Goal: Obtain resource: Obtain resource

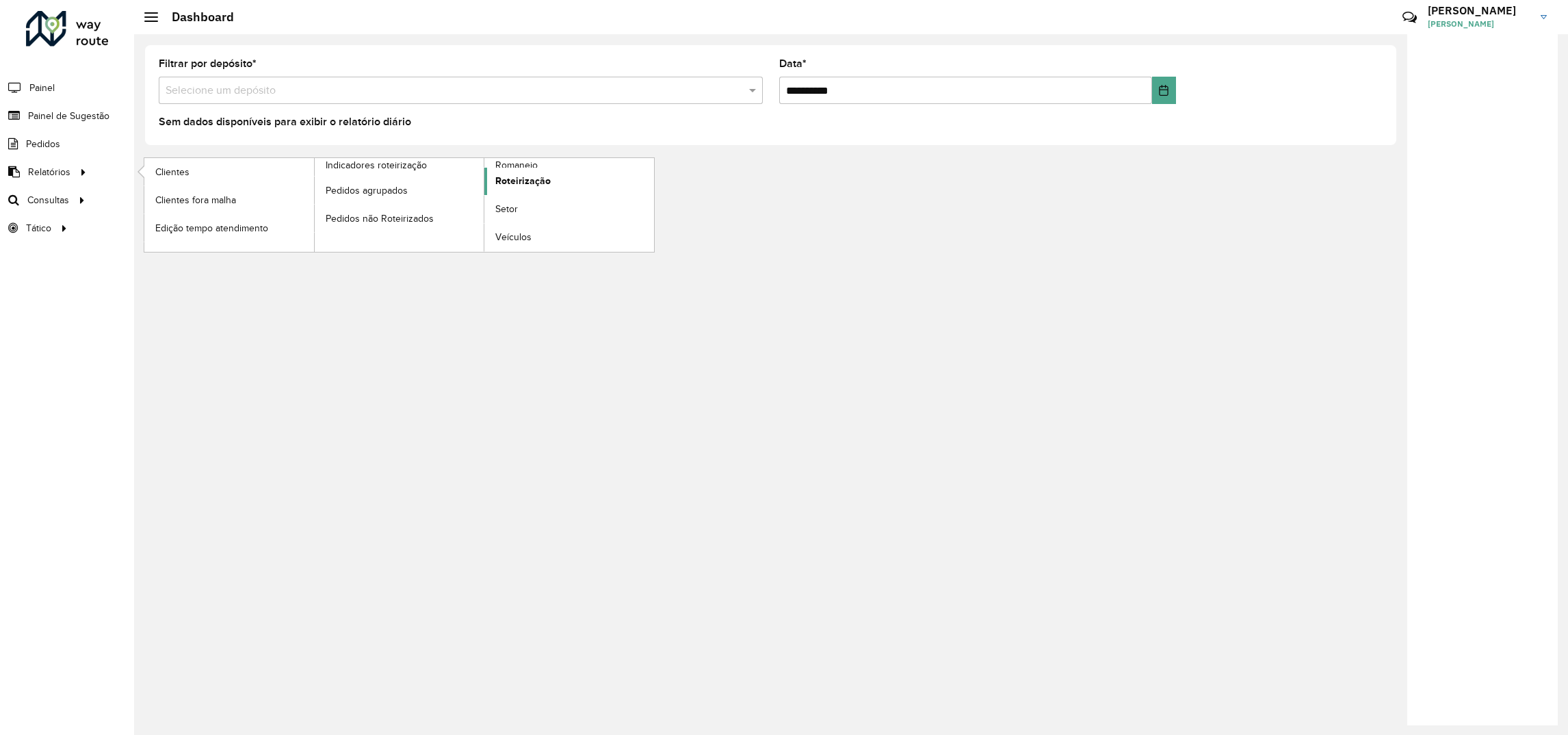
click at [531, 185] on span "Roteirização" at bounding box center [523, 181] width 56 height 15
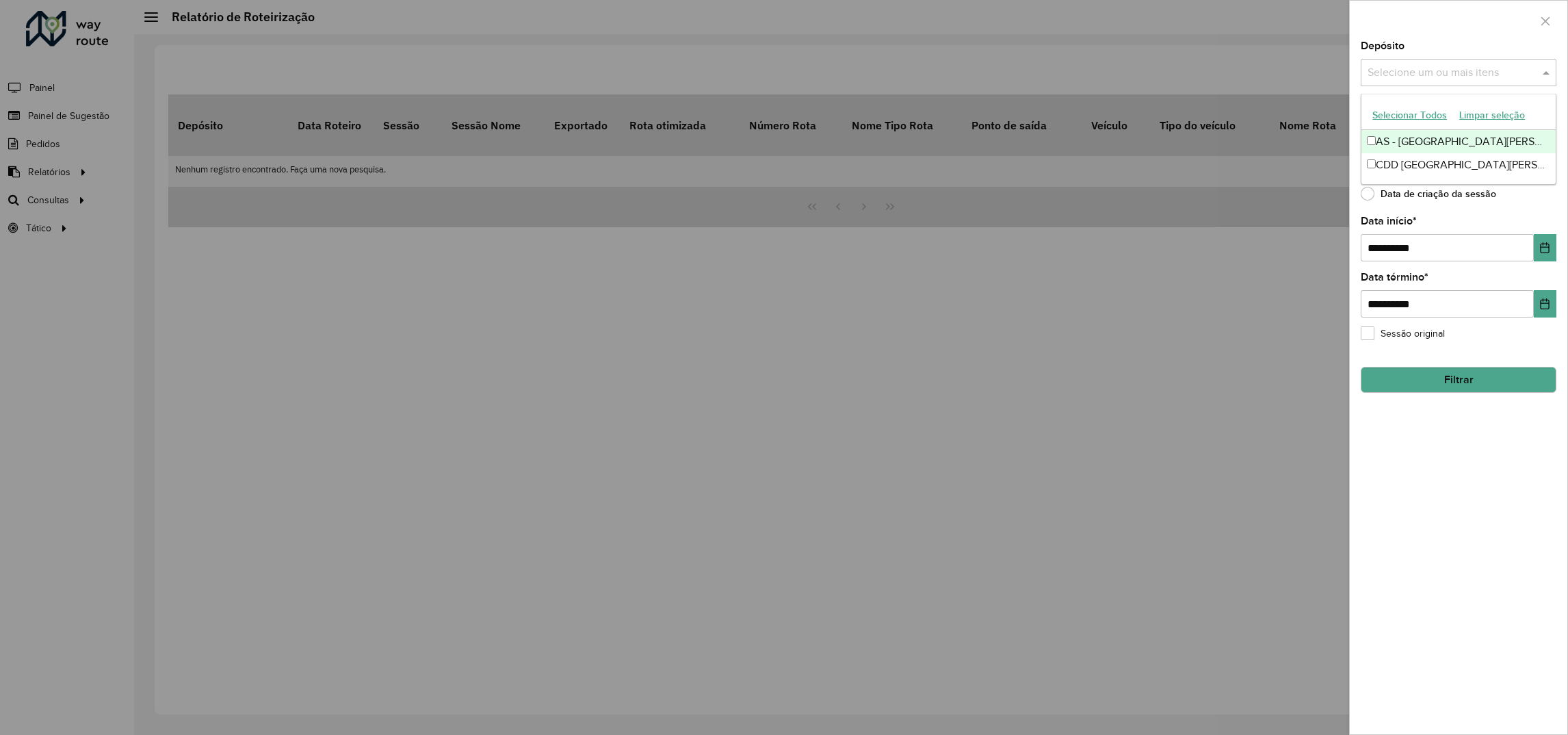
click at [1379, 71] on input "text" at bounding box center [1451, 74] width 175 height 16
click at [1352, 184] on div "**********" at bounding box center [1458, 387] width 217 height 693
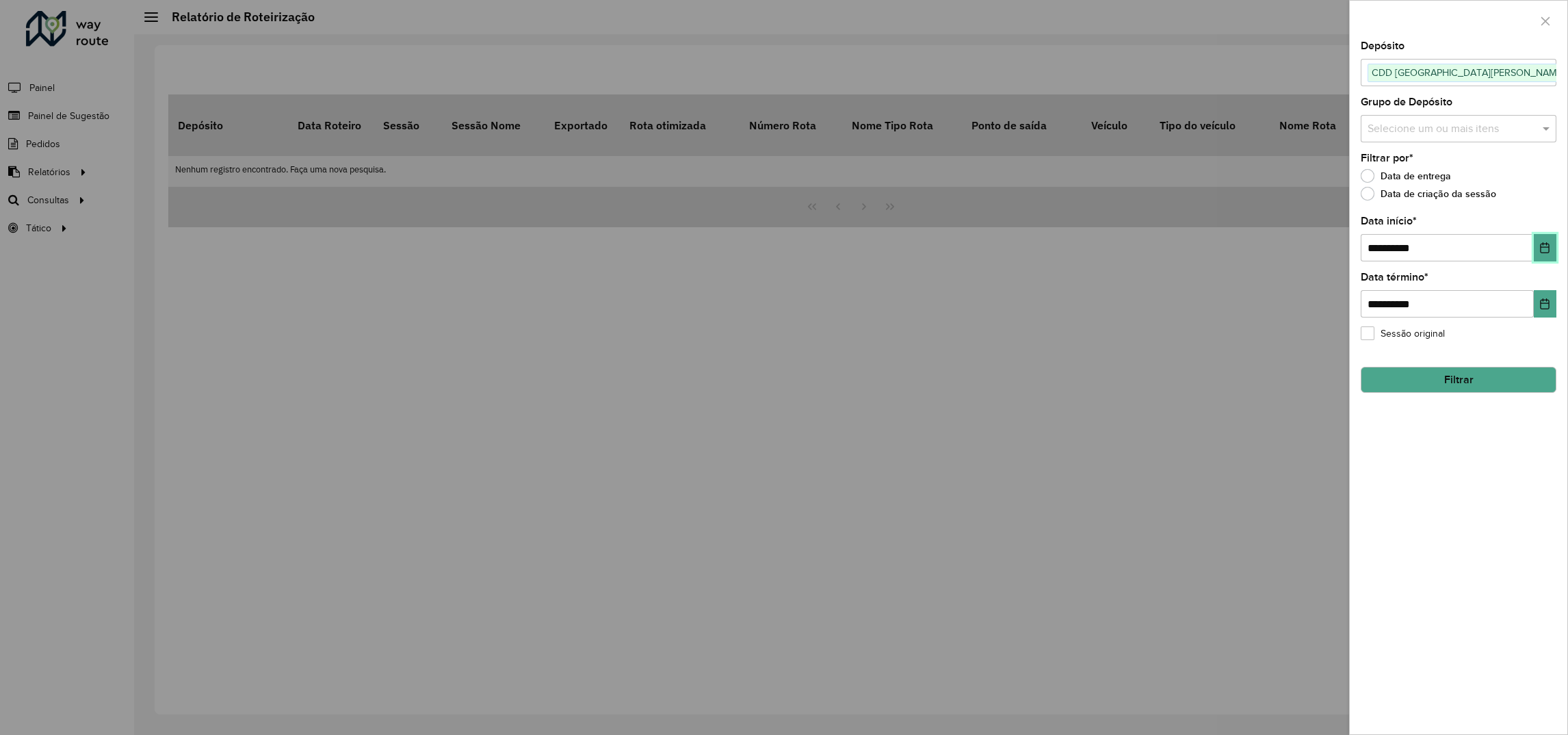
click at [1543, 244] on icon "Choose Date" at bounding box center [1544, 247] width 9 height 11
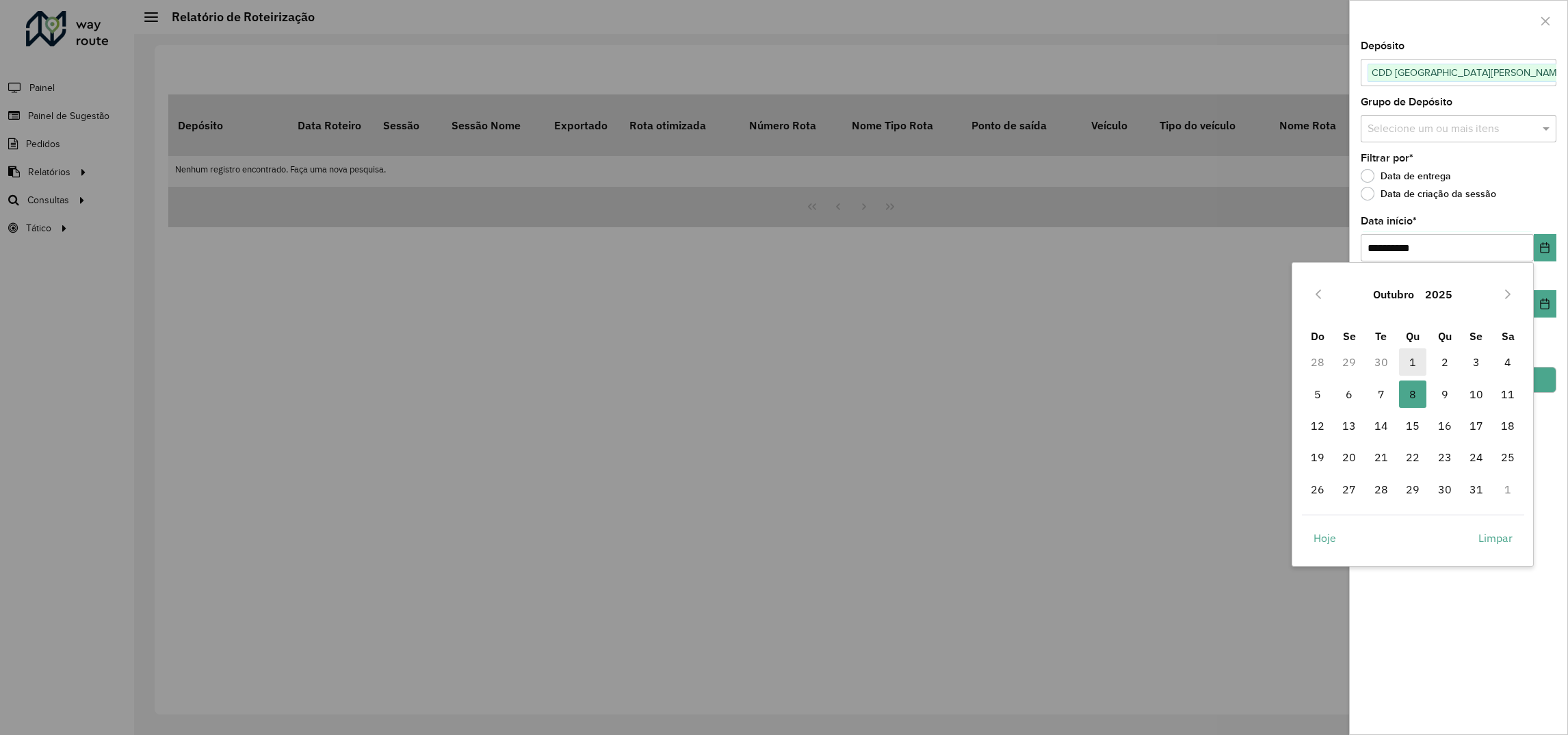
click at [1414, 359] on span "1" at bounding box center [1413, 362] width 28 height 28
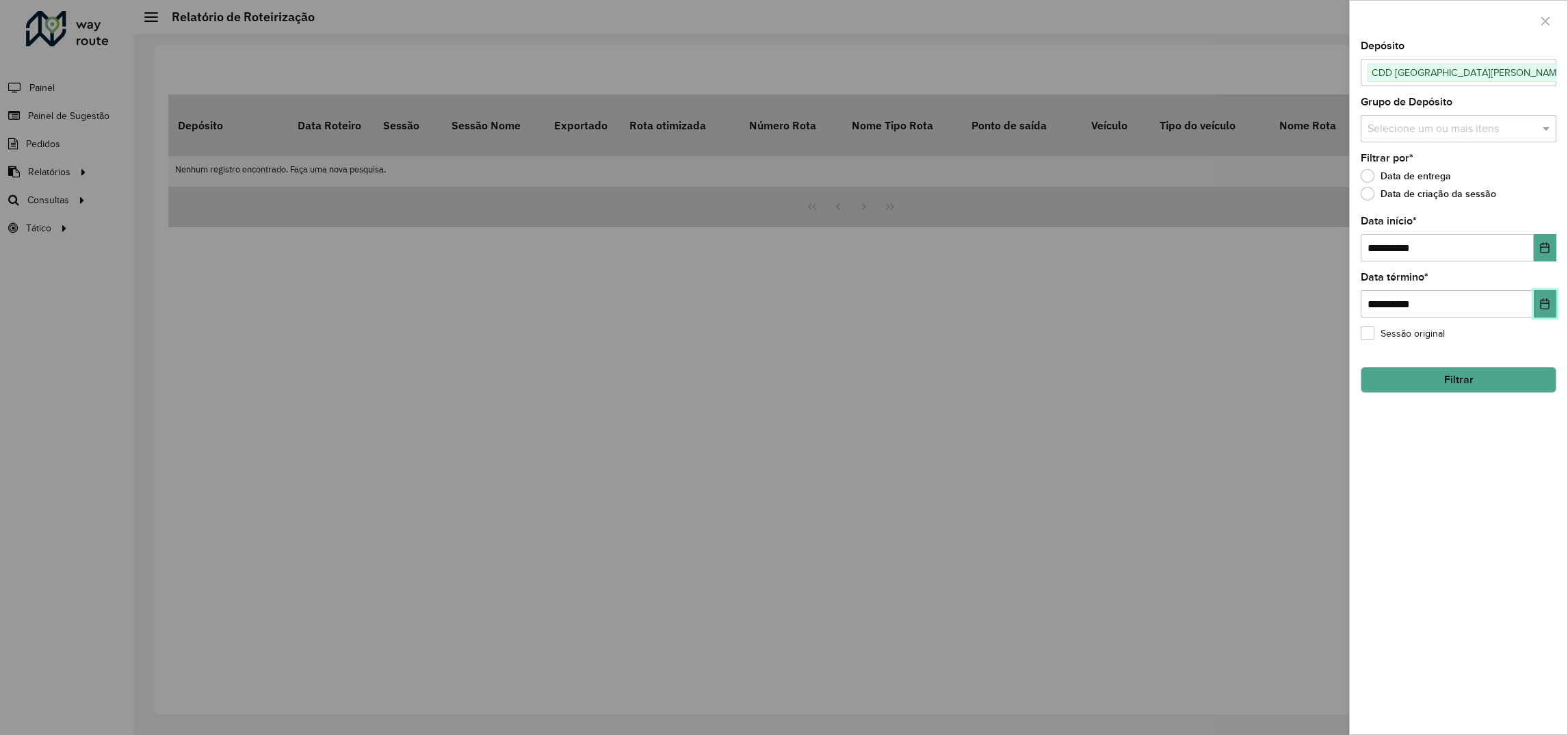
click at [1546, 305] on icon "Choose Date" at bounding box center [1544, 303] width 11 height 11
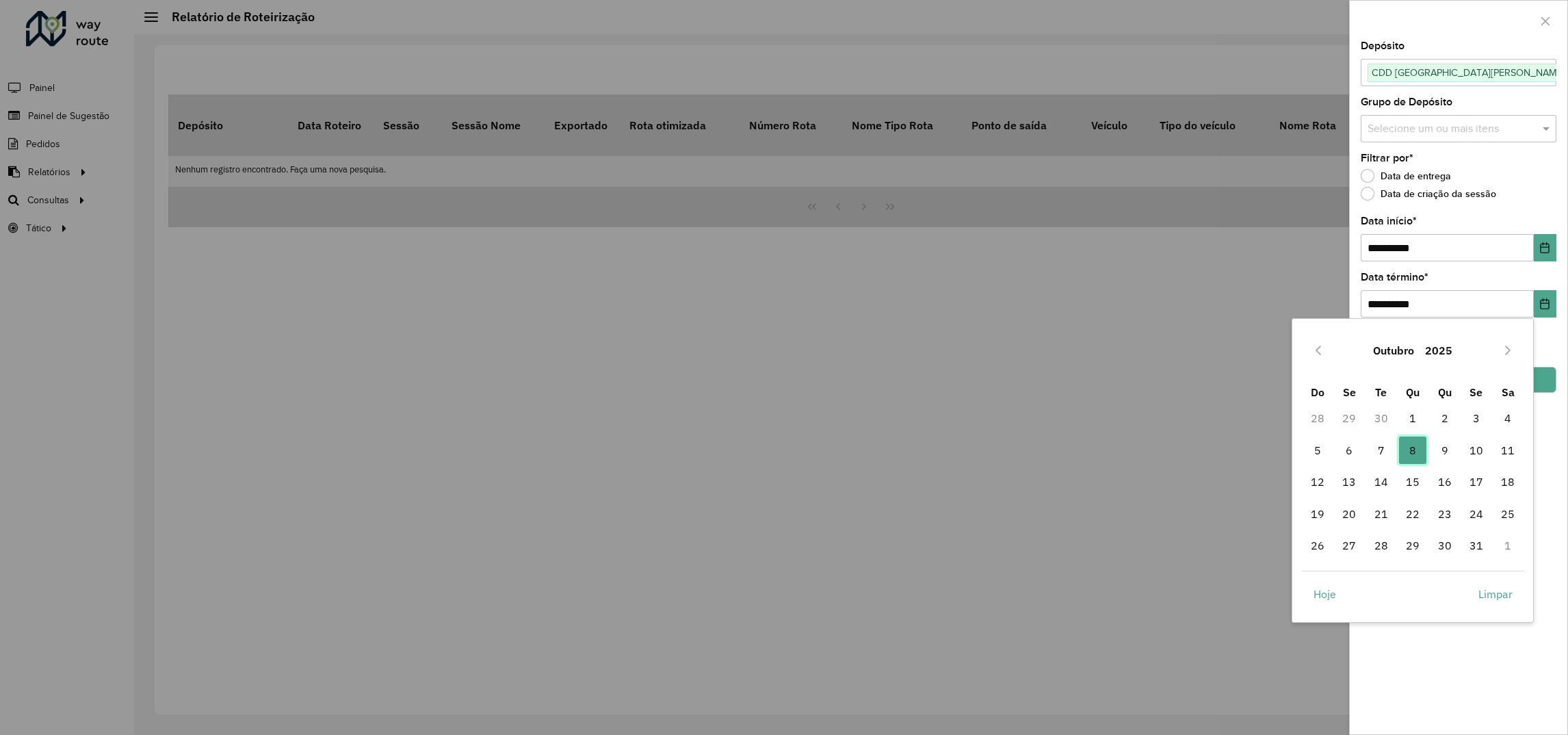
click at [1409, 454] on span "8" at bounding box center [1413, 450] width 28 height 28
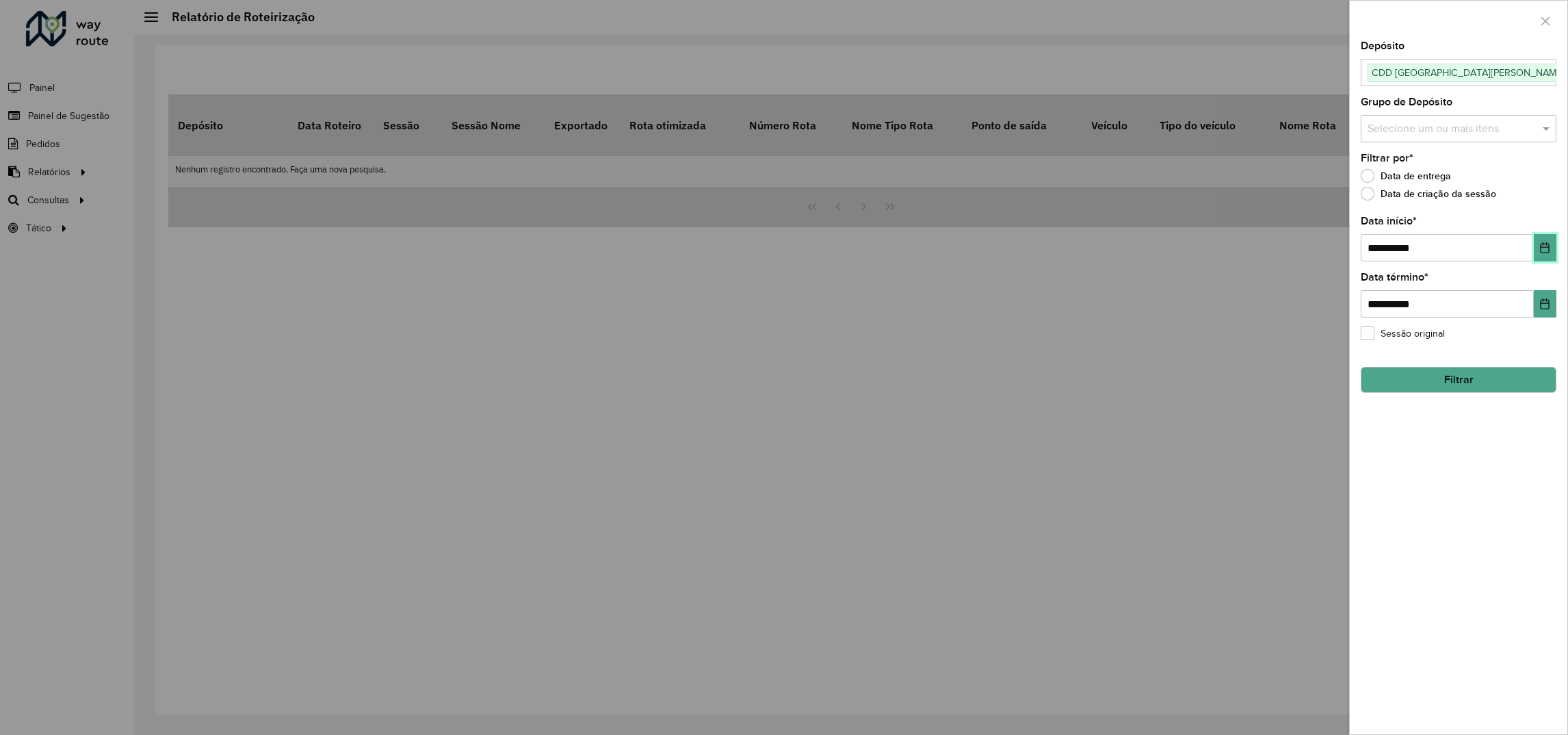
click at [1536, 243] on button "Choose Date" at bounding box center [1545, 247] width 23 height 28
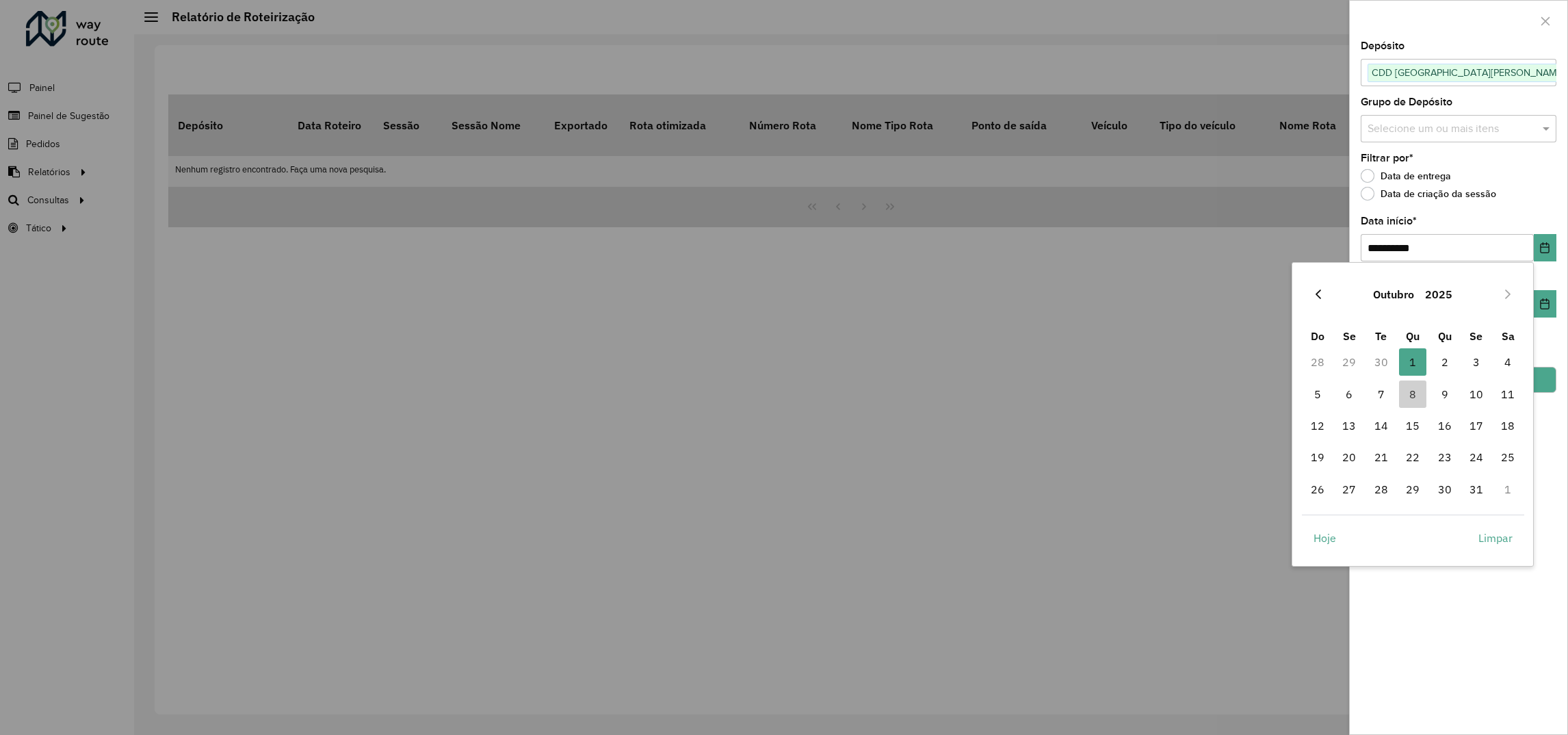
click at [1323, 296] on icon "Previous Month" at bounding box center [1317, 293] width 11 height 11
click at [1355, 487] on span "29" at bounding box center [1349, 489] width 28 height 28
type input "**********"
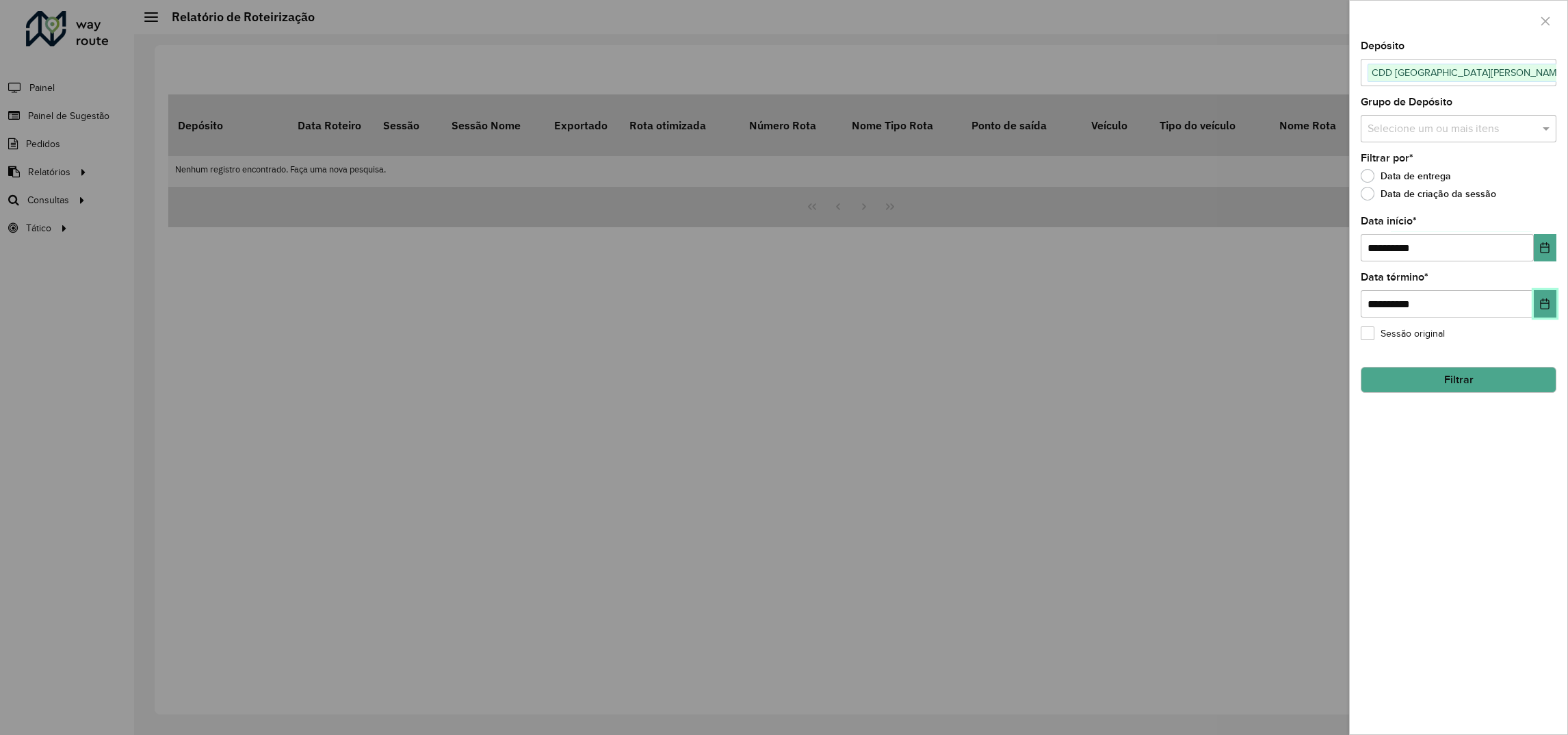
drag, startPoint x: 1537, startPoint y: 302, endPoint x: 1546, endPoint y: 309, distance: 11.4
click at [1538, 302] on button "Choose Date" at bounding box center [1545, 304] width 23 height 28
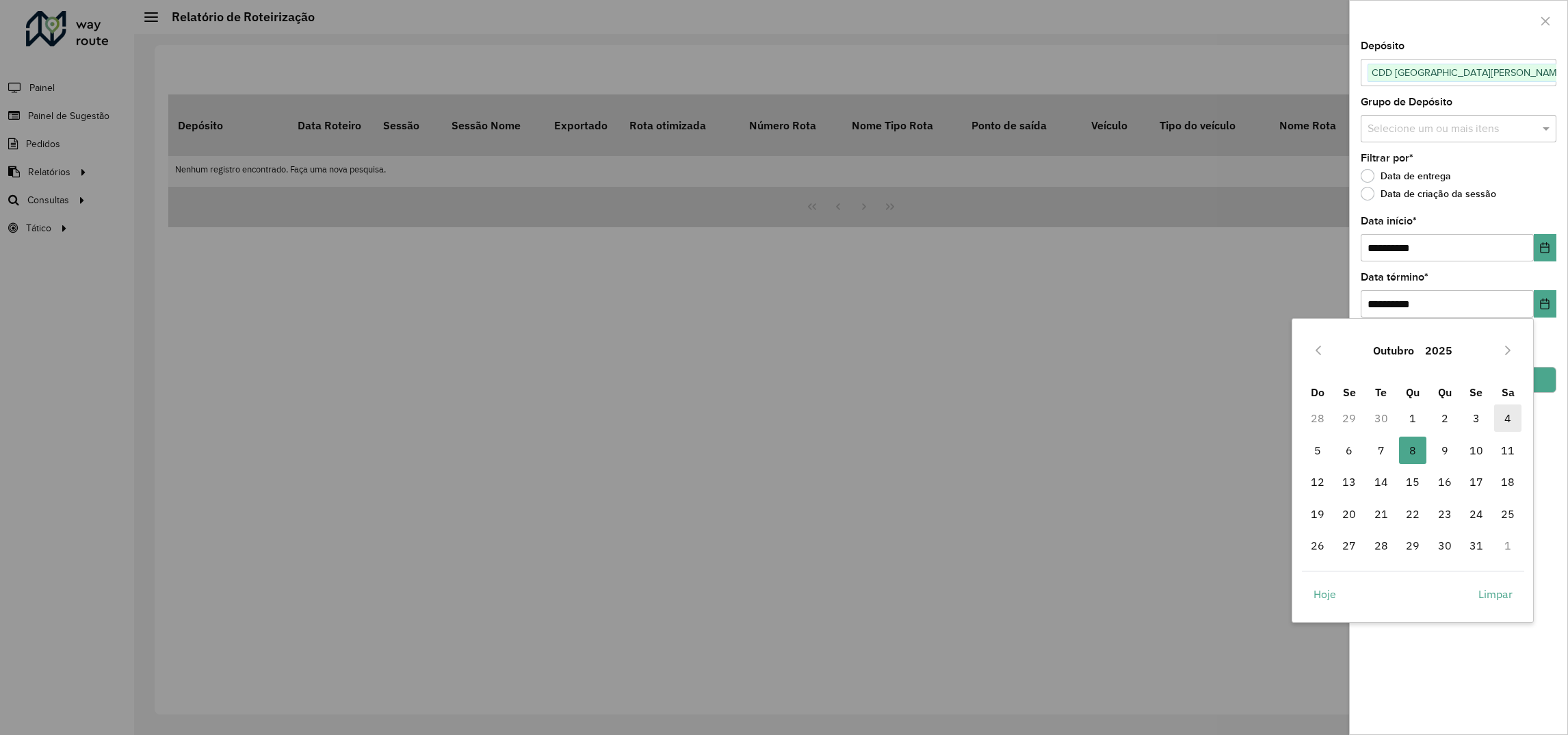
click at [1504, 416] on span "4" at bounding box center [1508, 418] width 28 height 28
type input "**********"
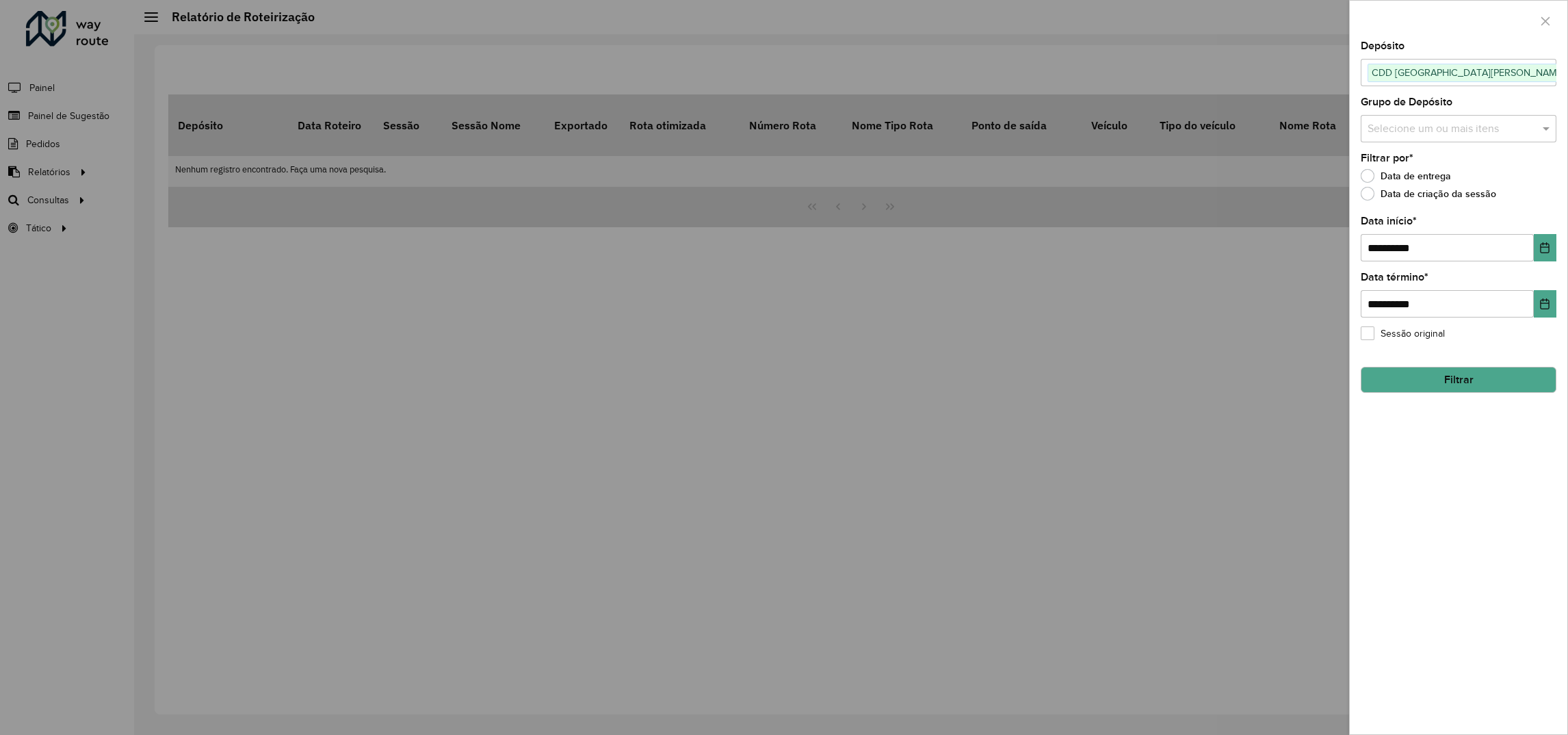
click at [1497, 385] on button "Filtrar" at bounding box center [1459, 380] width 196 height 26
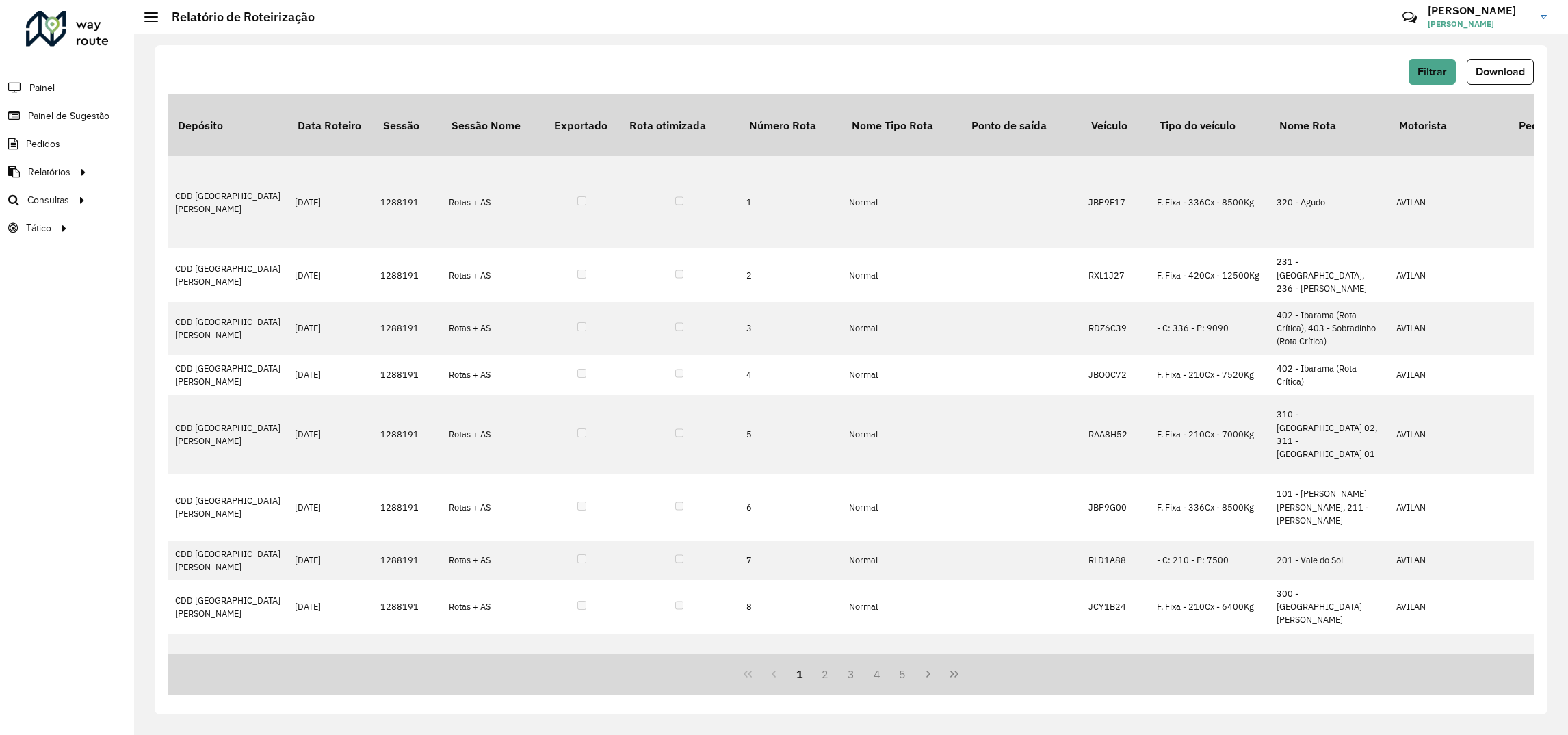
click at [1508, 57] on div "Filtrar Download Depósito Data Roteiro Sessão Sessão Nome Exportado Rota otimiz…" at bounding box center [850, 379] width 1392 height 669
click at [1505, 69] on span "Download" at bounding box center [1500, 71] width 49 height 11
